Goal: Check status: Check status

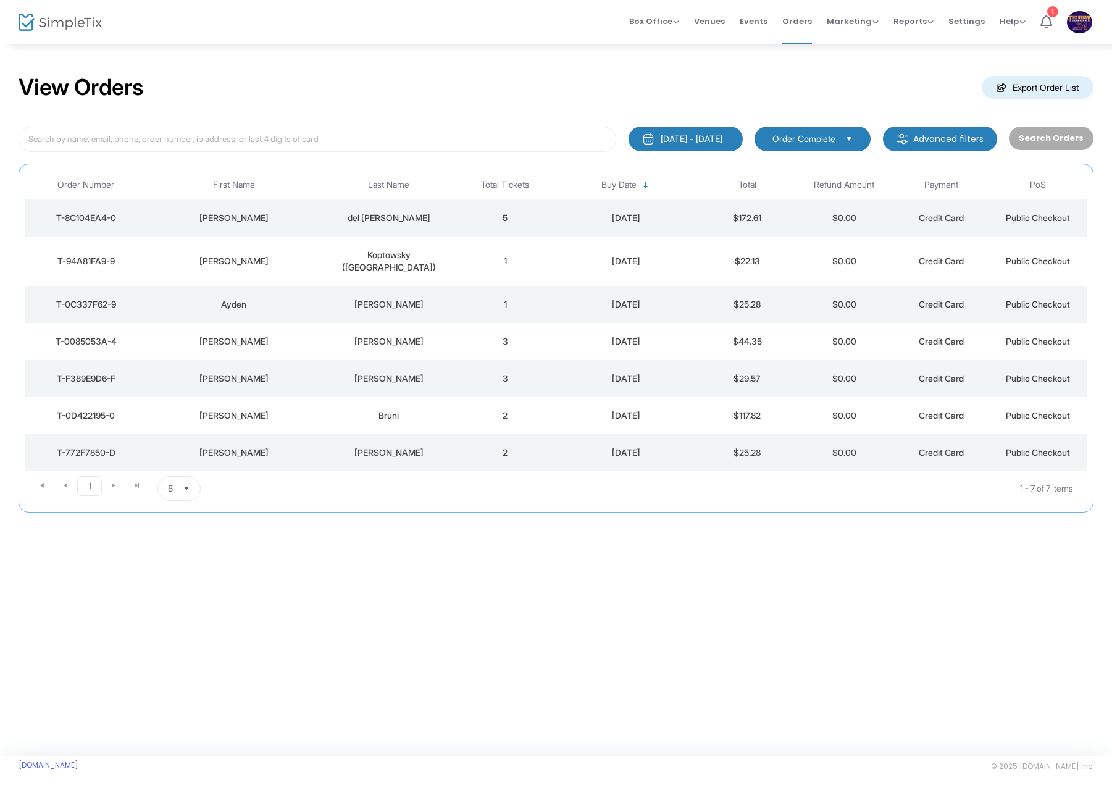
click at [722, 138] on div "[DATE] - [DATE]" at bounding box center [692, 139] width 62 height 12
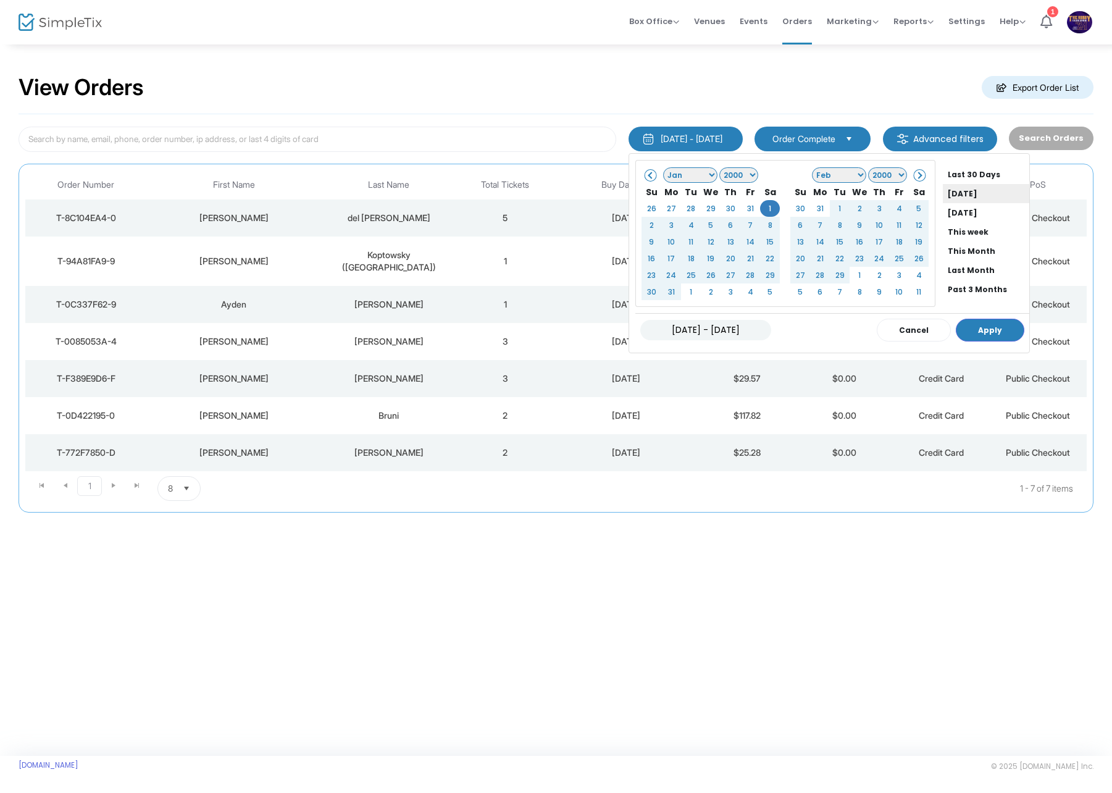
click at [949, 193] on li "[DATE]" at bounding box center [986, 193] width 86 height 19
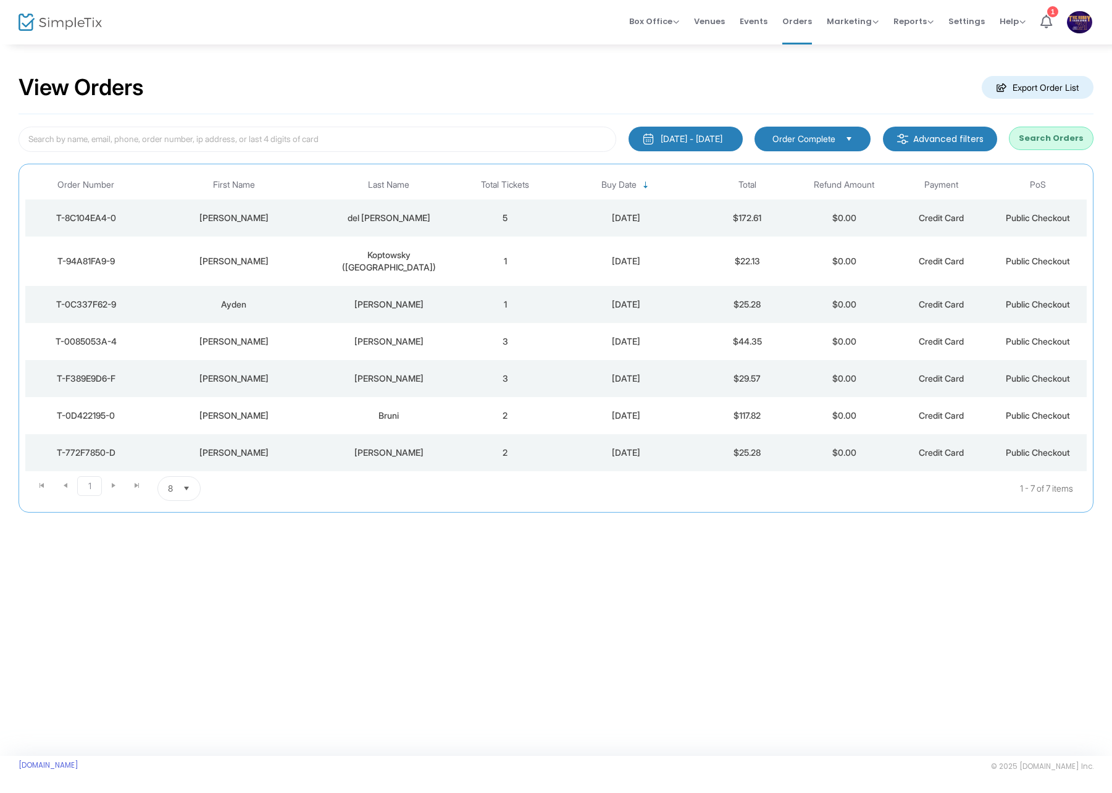
click at [1051, 140] on button "Search Orders" at bounding box center [1051, 138] width 85 height 23
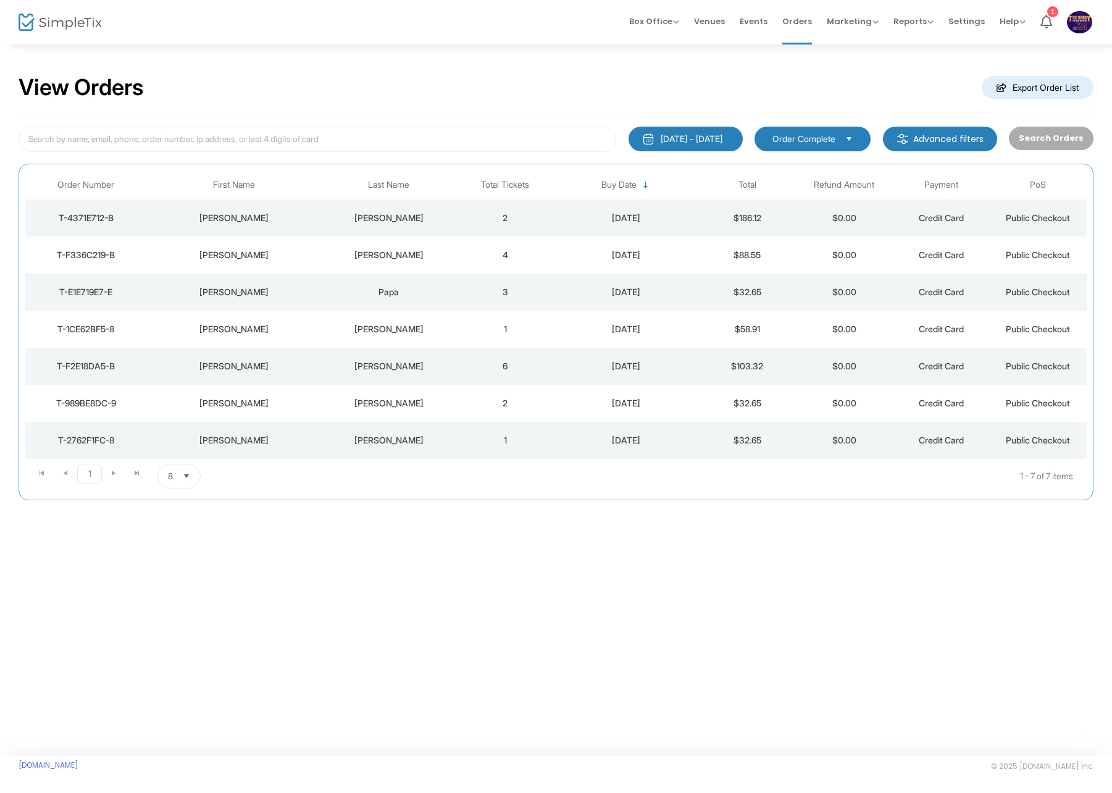
click at [406, 216] on div "[PERSON_NAME]" at bounding box center [389, 218] width 130 height 12
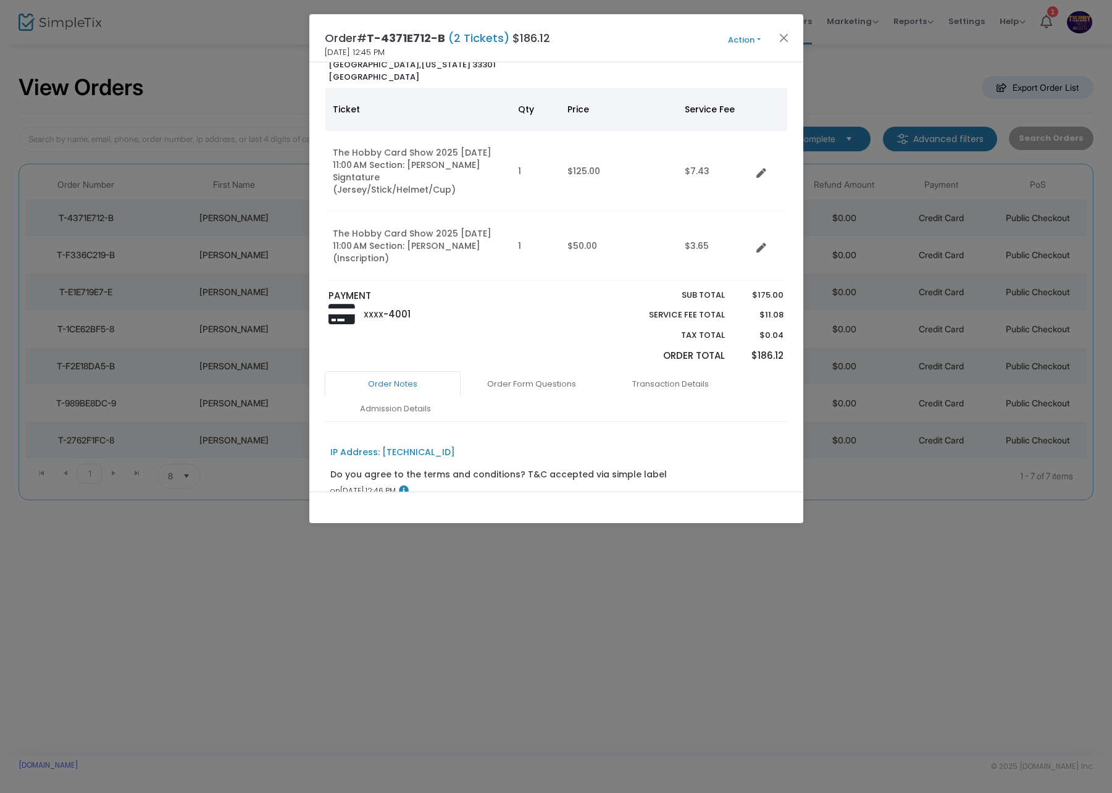
scroll to position [123, 0]
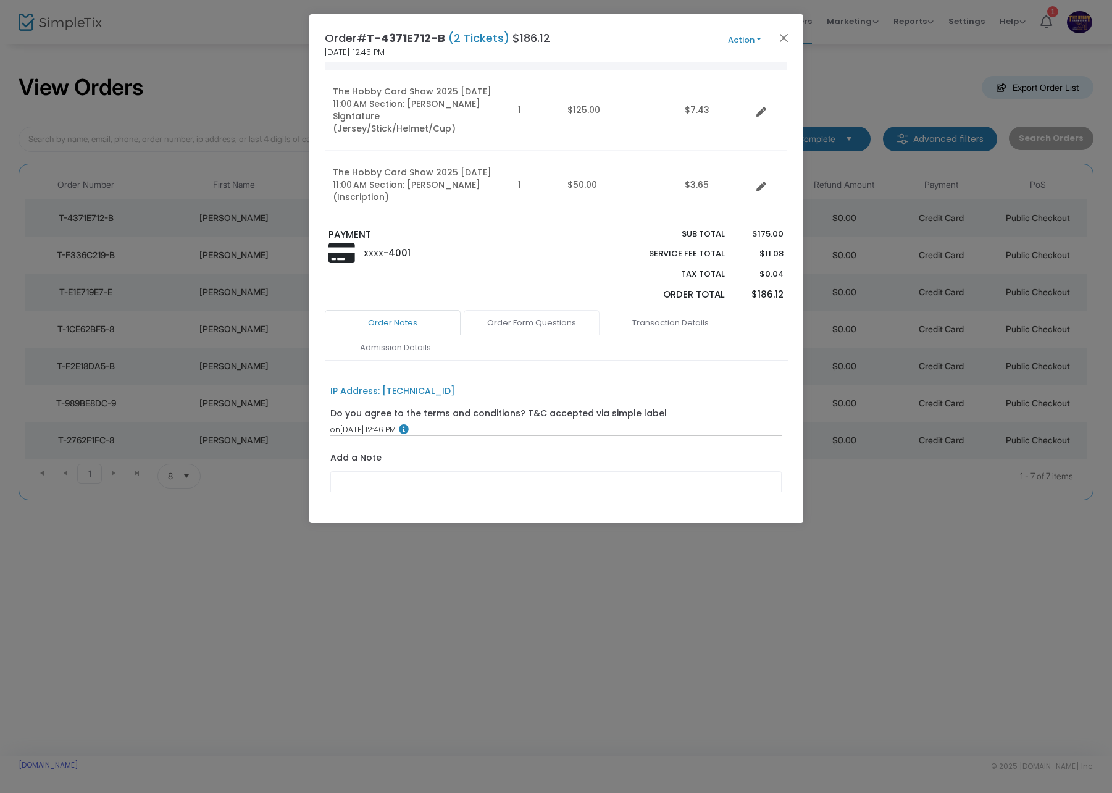
click at [550, 310] on link "Order Form Questions" at bounding box center [532, 323] width 136 height 26
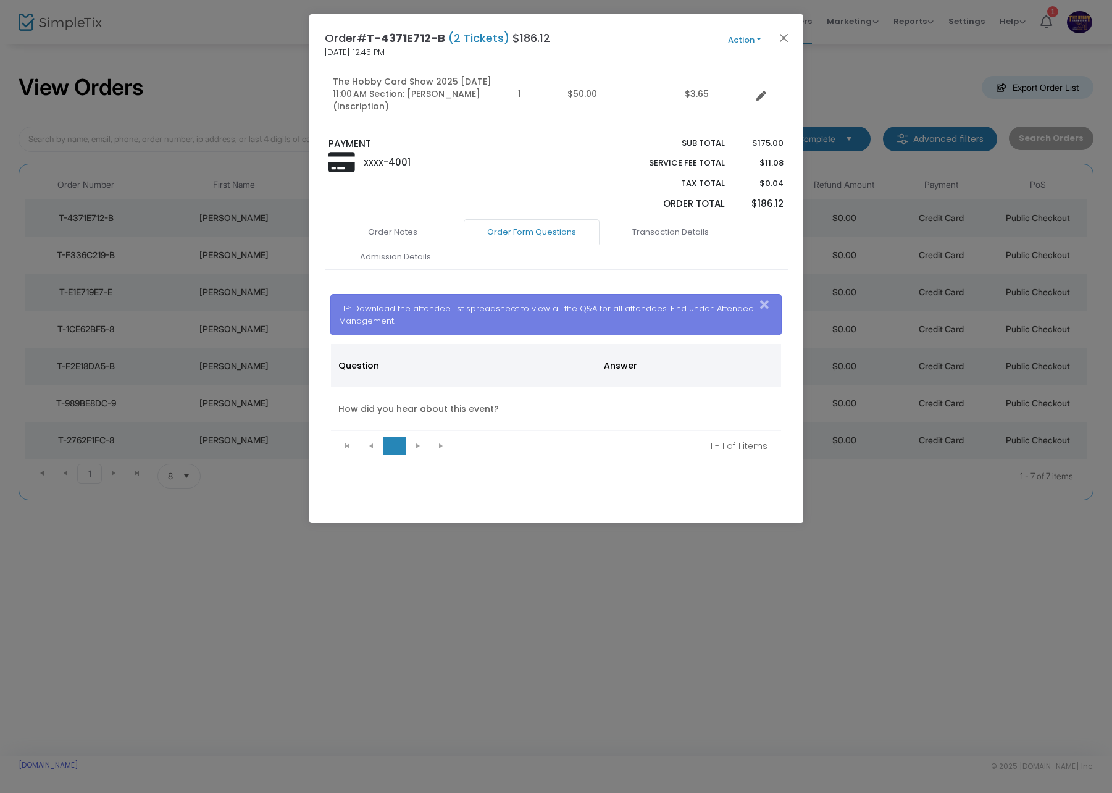
scroll to position [29, 0]
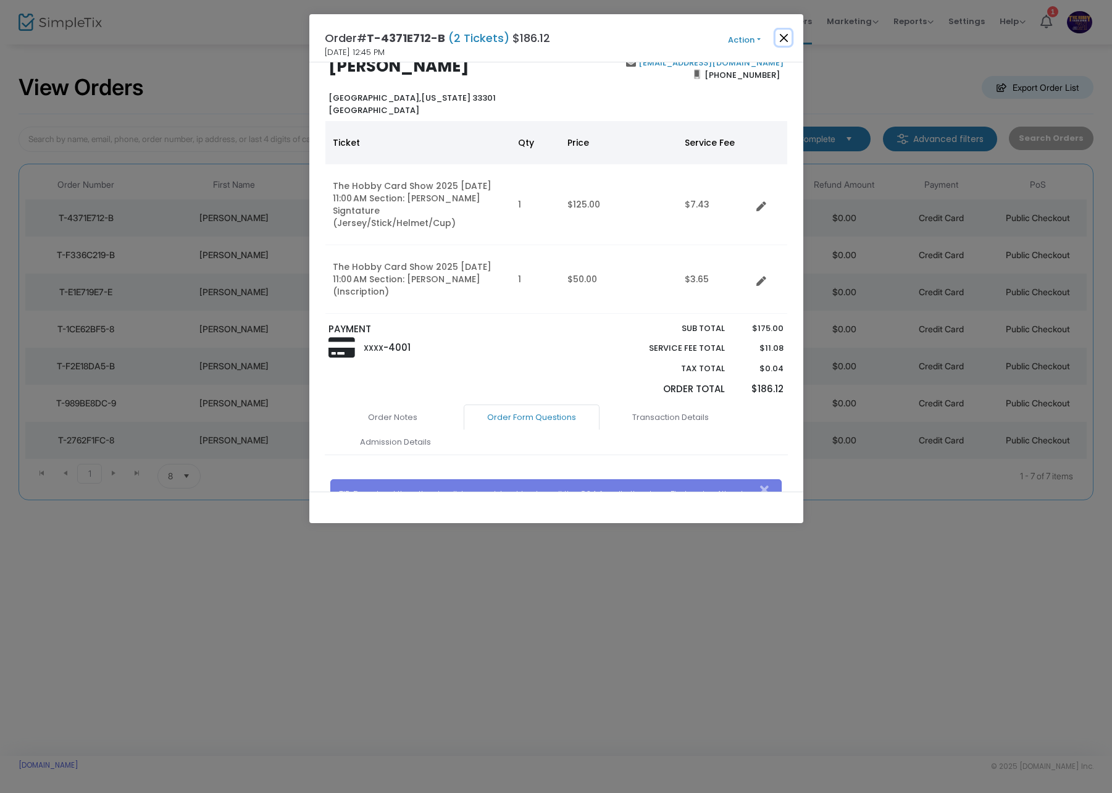
click at [790, 33] on button "Close" at bounding box center [783, 38] width 16 height 16
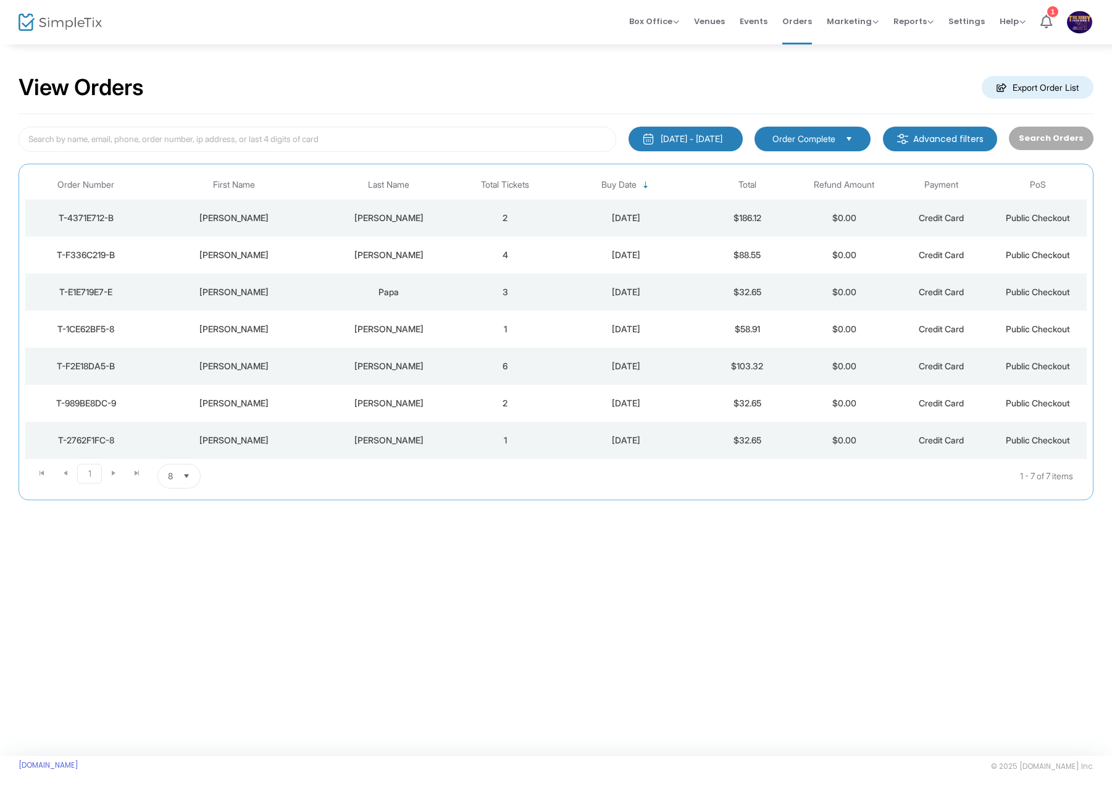
click at [409, 252] on div "[PERSON_NAME]" at bounding box center [389, 255] width 130 height 12
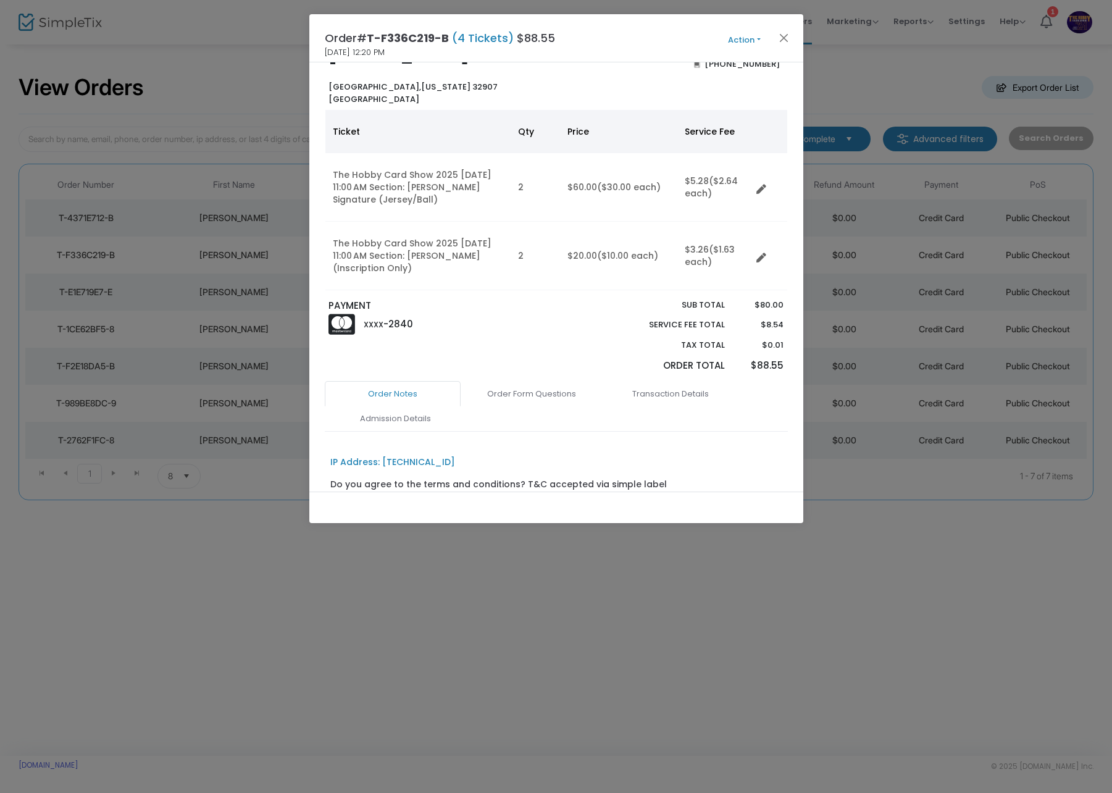
scroll to position [62, 0]
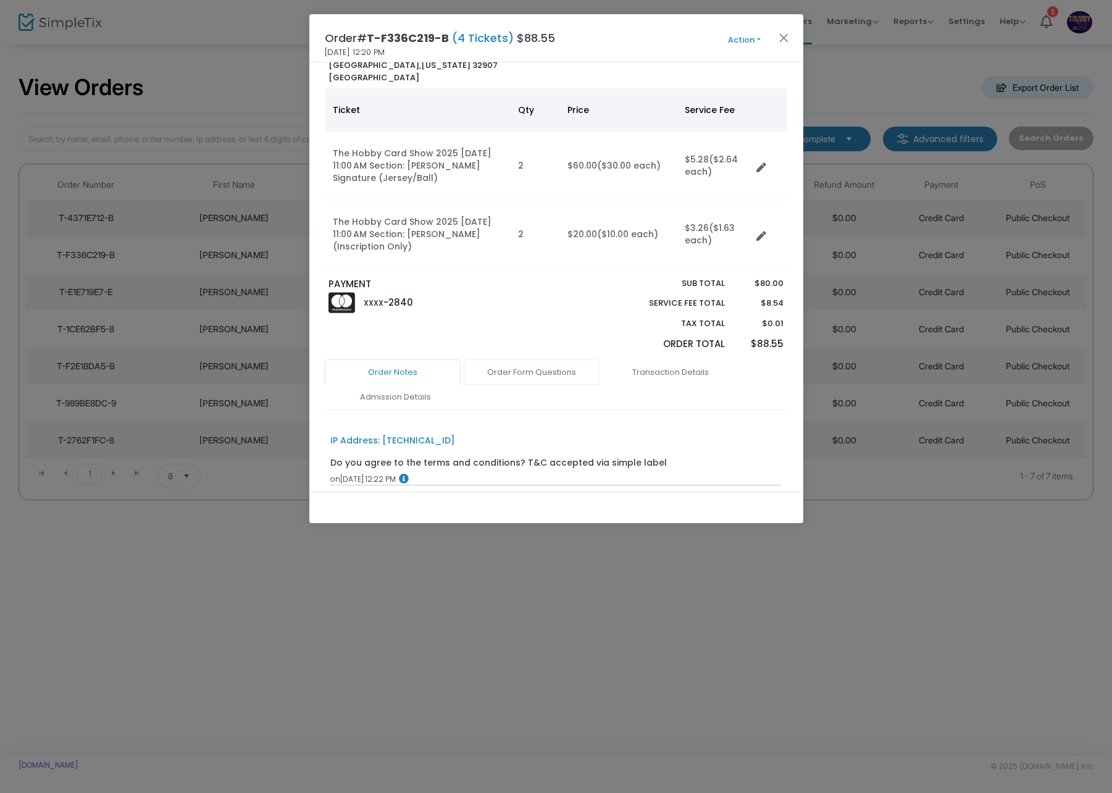
click at [570, 366] on link "Order Form Questions" at bounding box center [532, 372] width 136 height 26
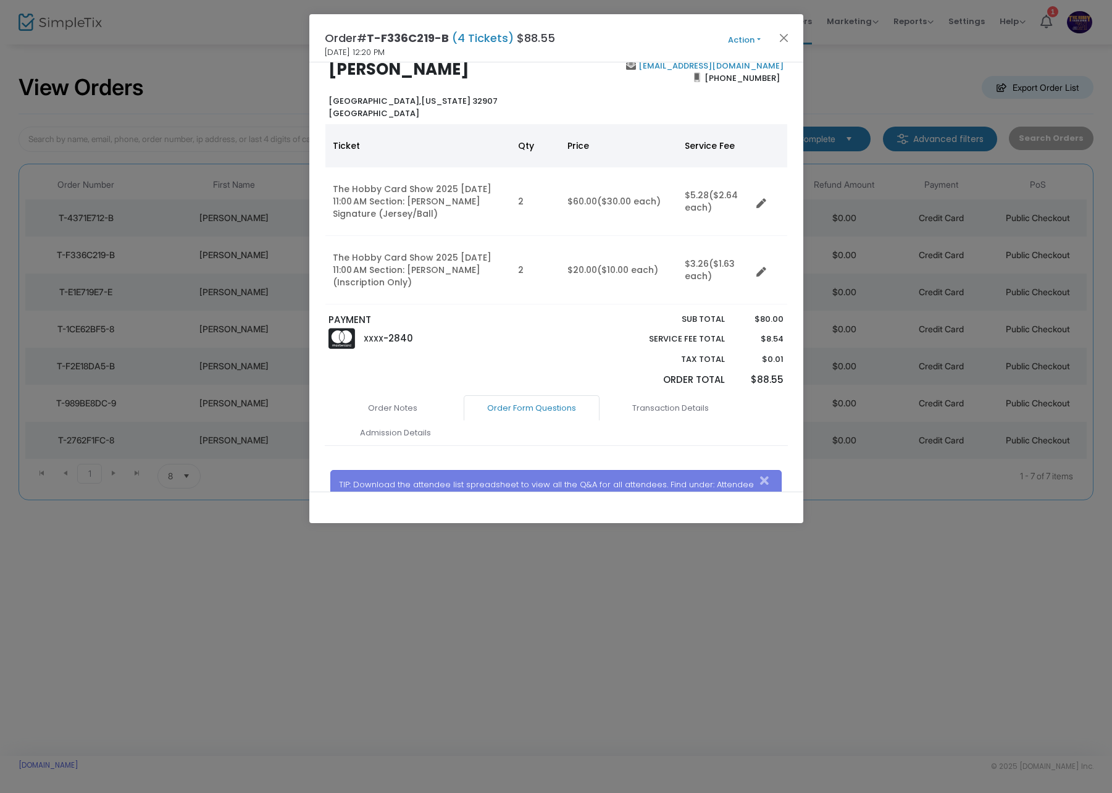
scroll to position [0, 0]
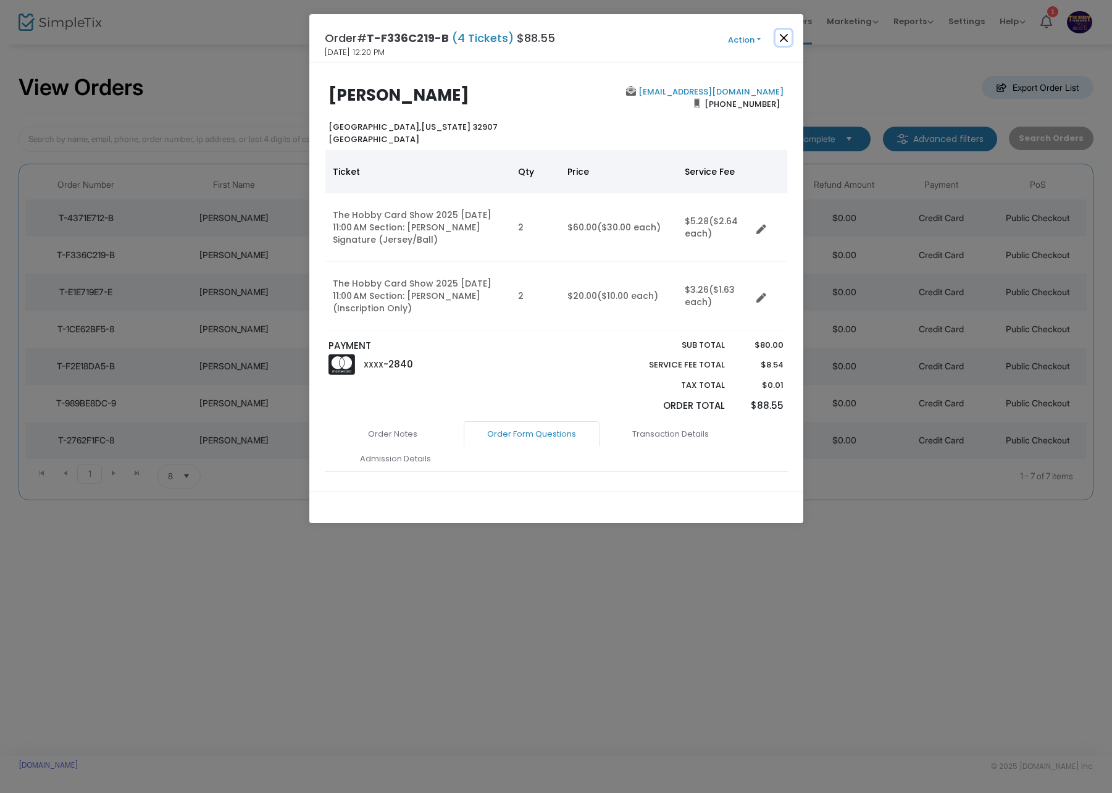
click at [779, 41] on button "Close" at bounding box center [783, 38] width 16 height 16
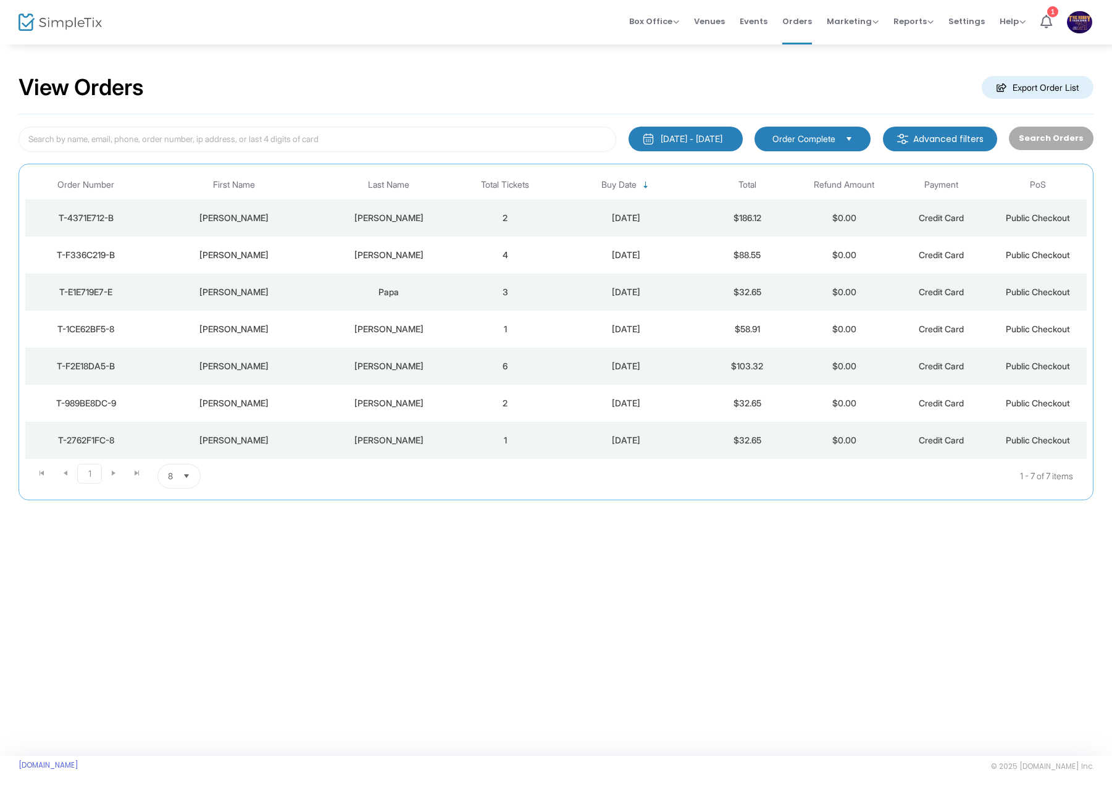
click at [480, 361] on td "6" at bounding box center [505, 366] width 97 height 37
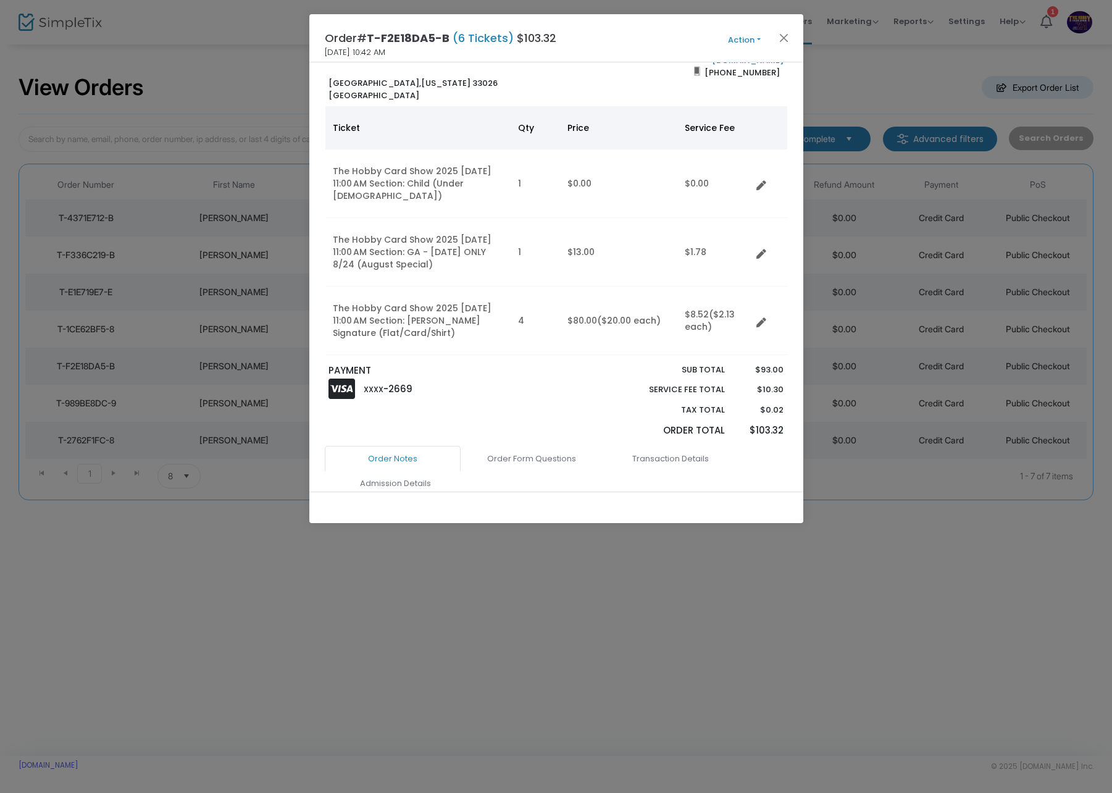
scroll to position [123, 0]
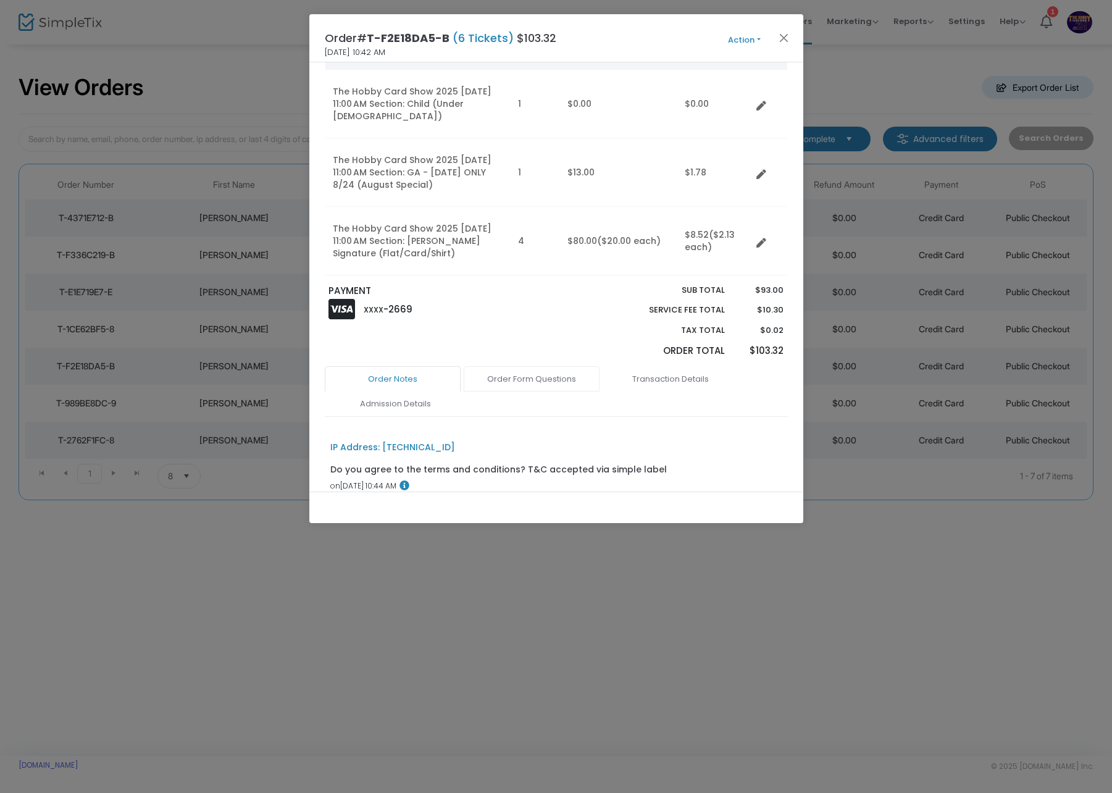
click at [540, 370] on link "Order Form Questions" at bounding box center [532, 379] width 136 height 26
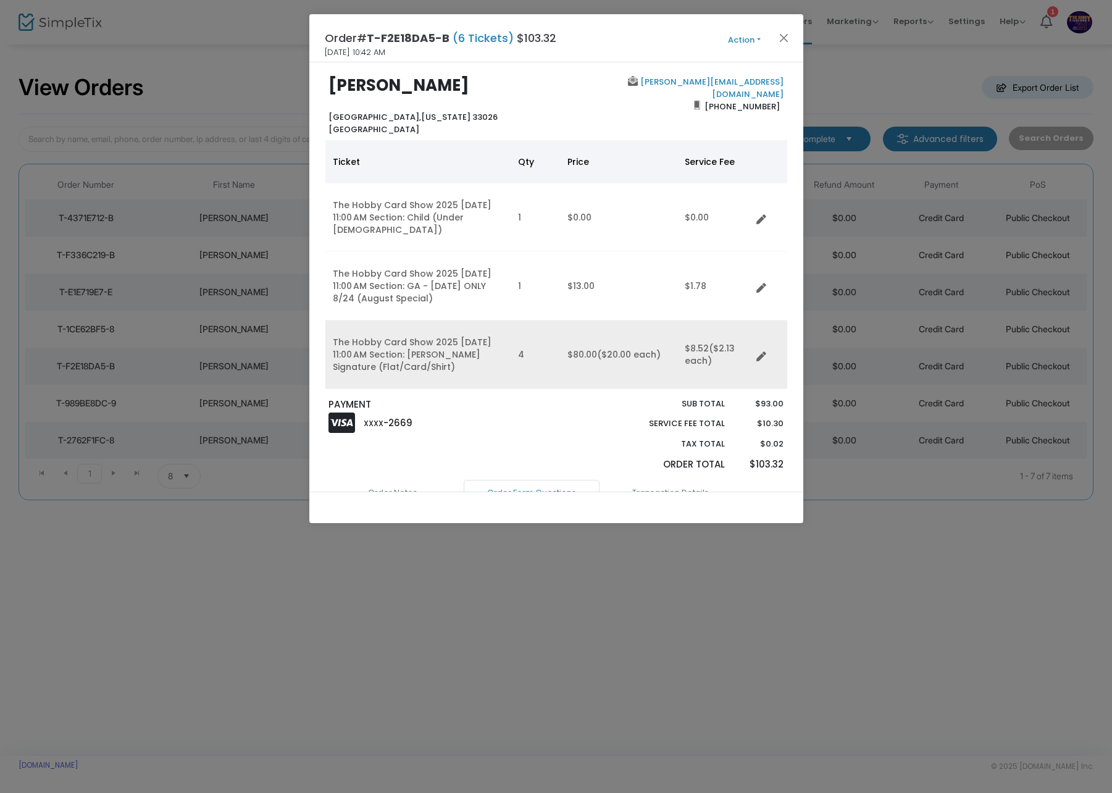
scroll to position [0, 0]
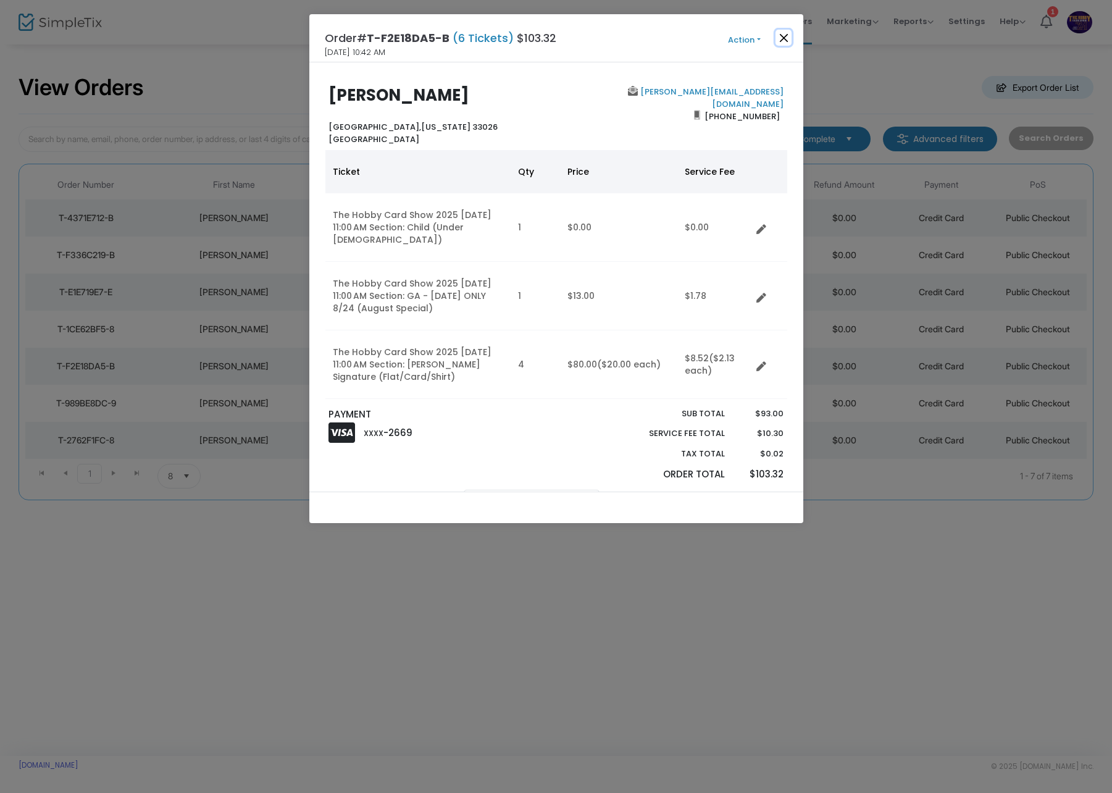
click at [786, 40] on button "Close" at bounding box center [783, 38] width 16 height 16
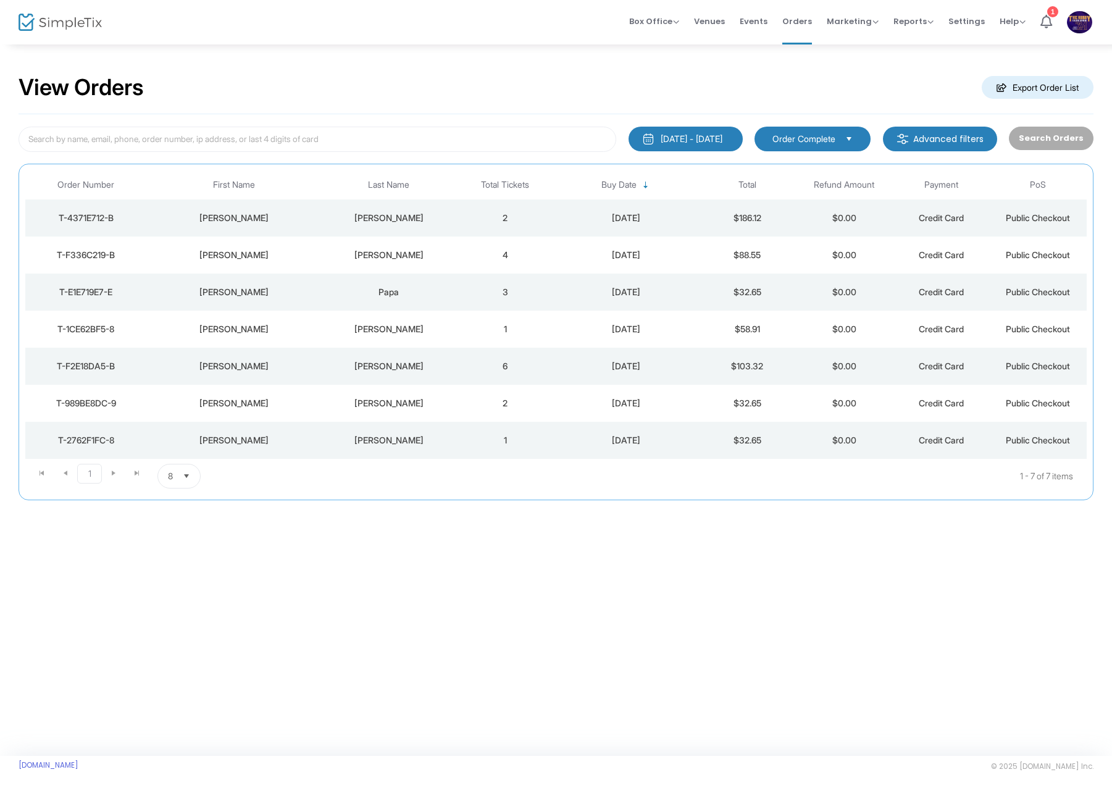
click at [414, 396] on td "[PERSON_NAME]" at bounding box center [389, 403] width 136 height 37
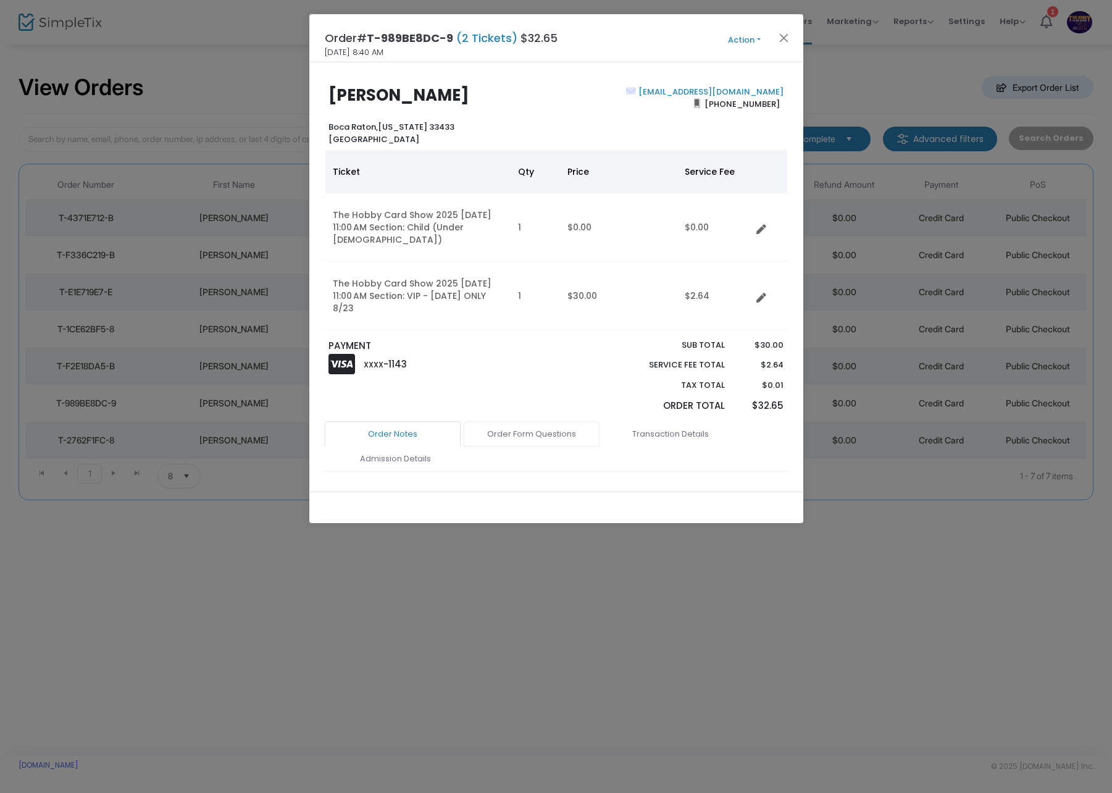
click at [561, 427] on link "Order Form Questions" at bounding box center [532, 434] width 136 height 26
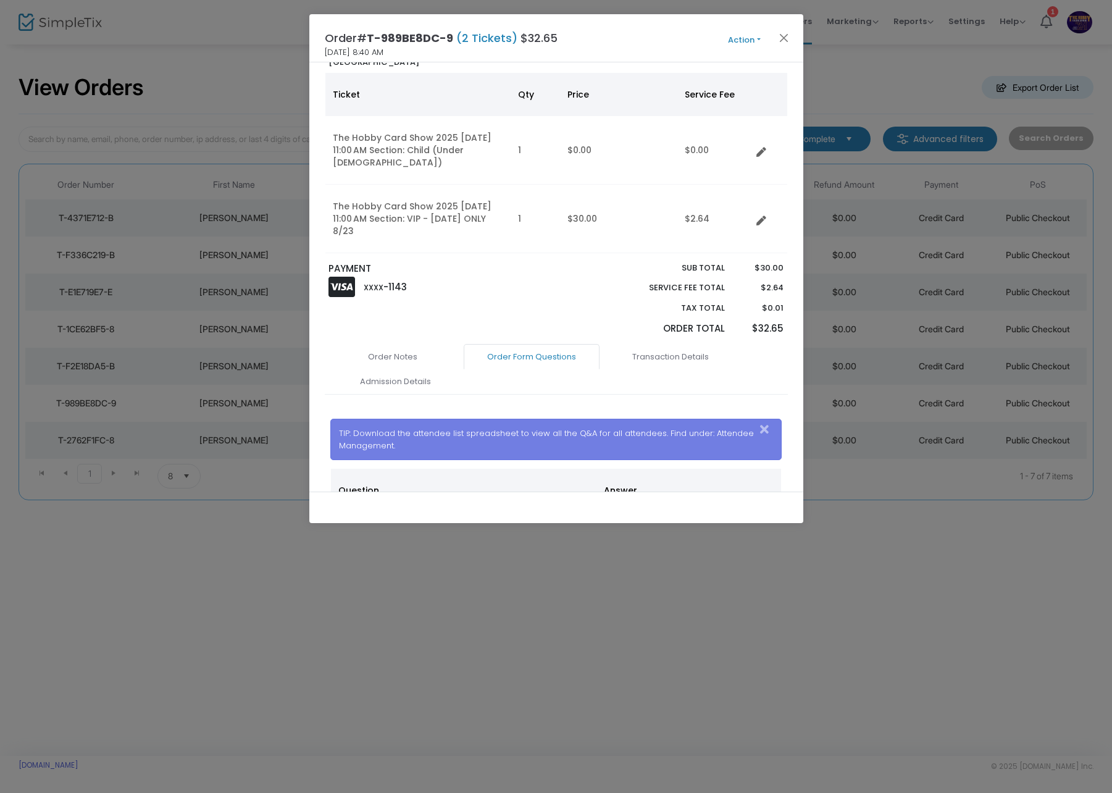
scroll to position [185, 0]
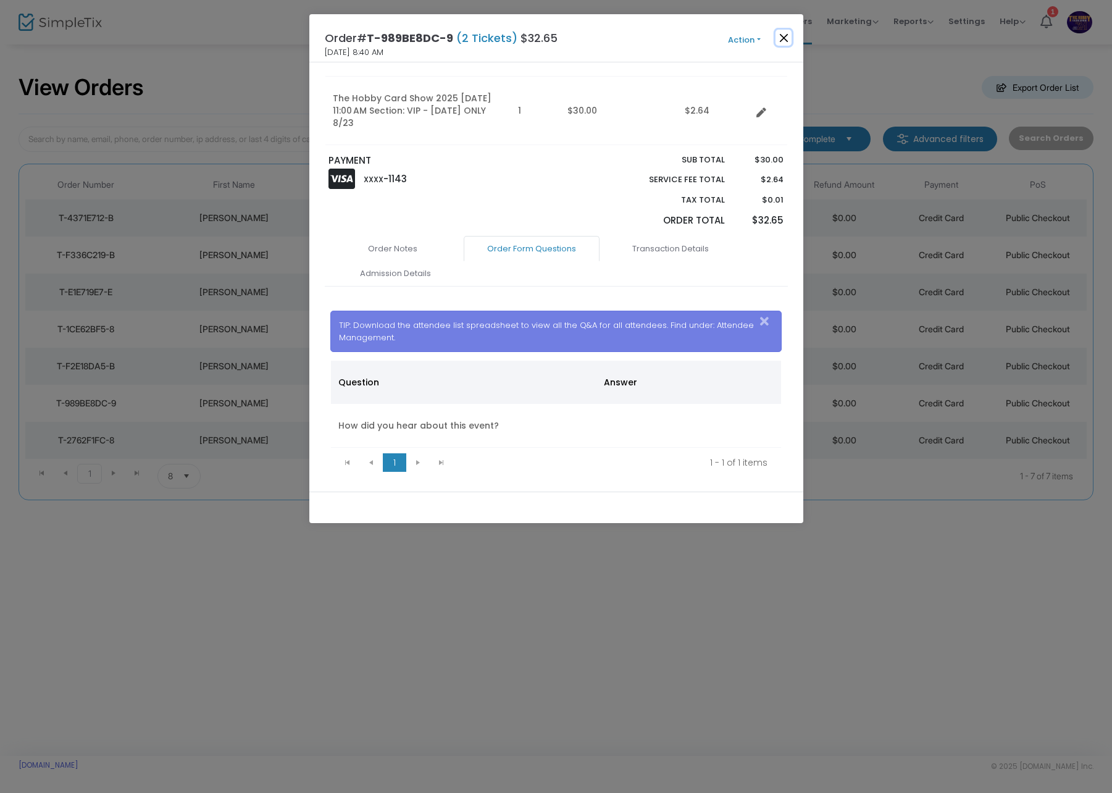
click at [778, 41] on button "Close" at bounding box center [783, 38] width 16 height 16
